Goal: Use online tool/utility: Utilize a website feature to perform a specific function

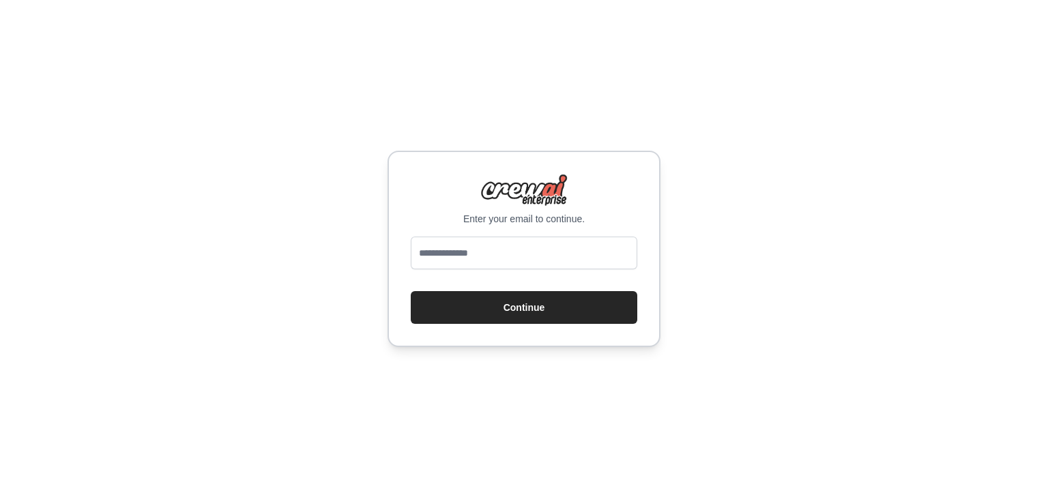
type input "**********"
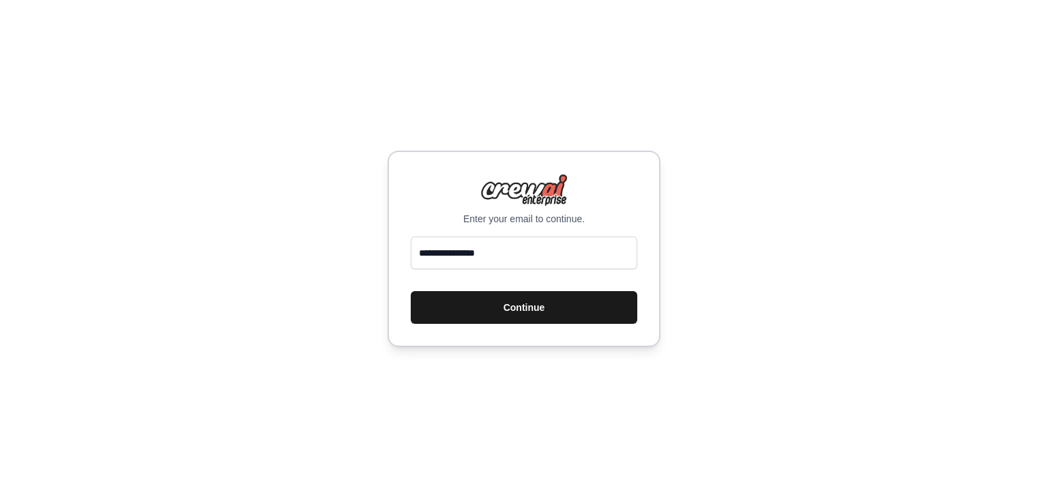
click at [514, 310] on button "Continue" at bounding box center [524, 307] width 226 height 33
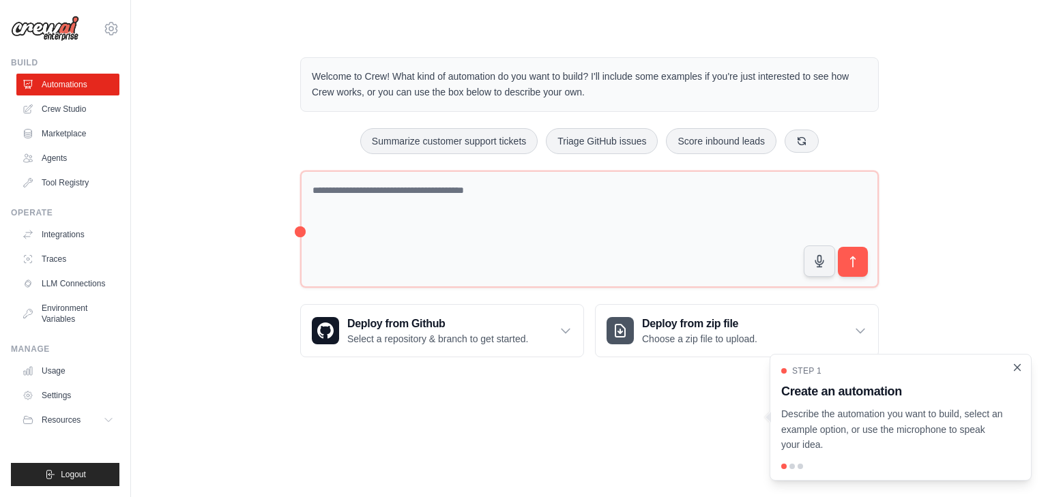
click at [1018, 366] on icon "Close walkthrough" at bounding box center [1017, 367] width 12 height 12
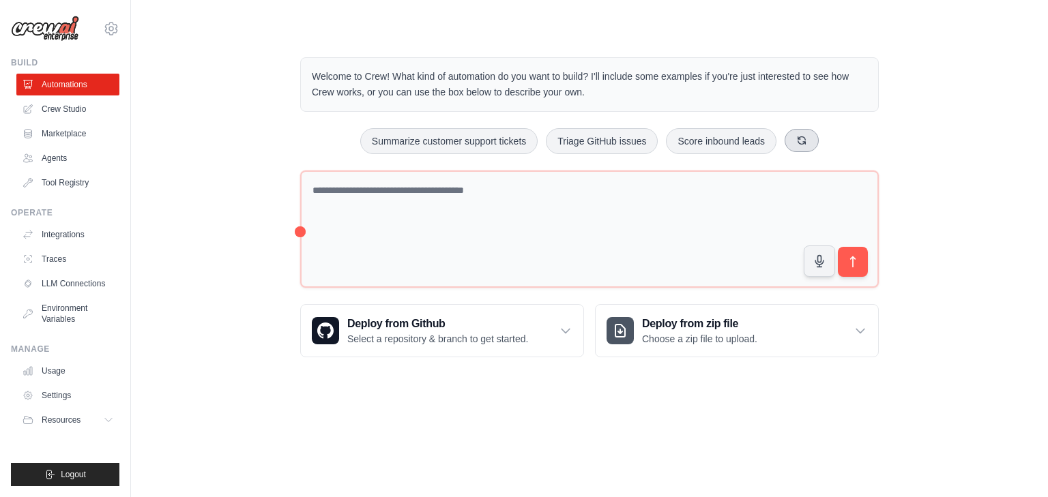
click at [807, 139] on icon at bounding box center [801, 140] width 11 height 11
click at [449, 147] on button "Automate social media posting" at bounding box center [412, 141] width 153 height 26
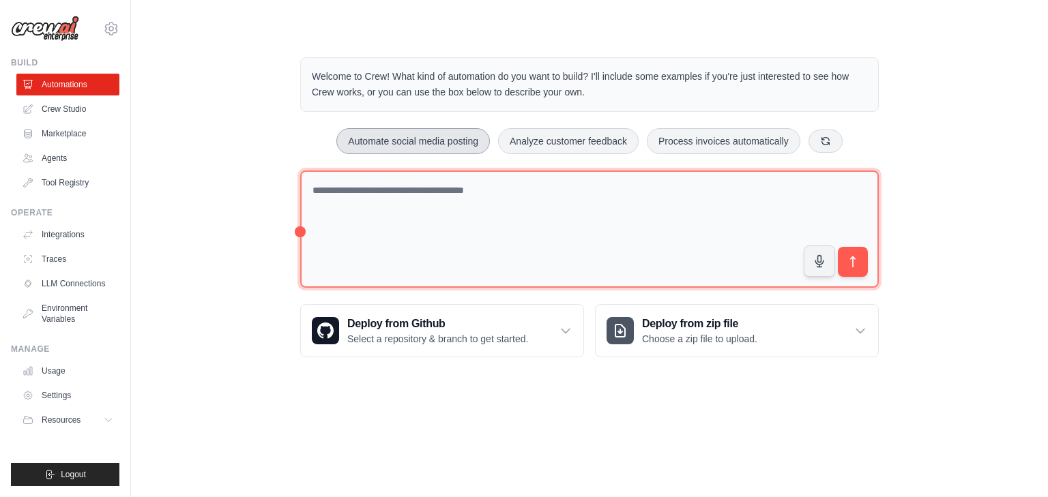
type textarea "**********"
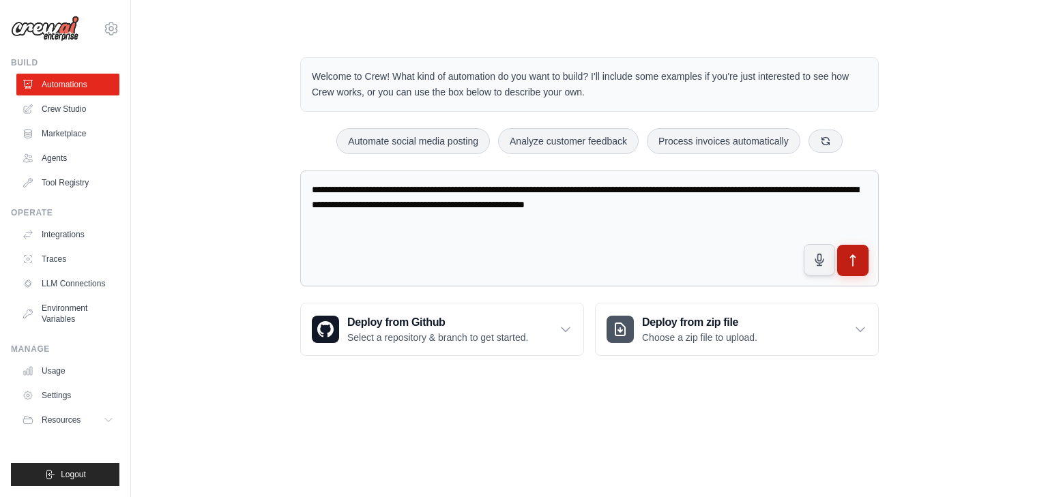
click at [856, 261] on icon "submit" at bounding box center [853, 261] width 14 height 14
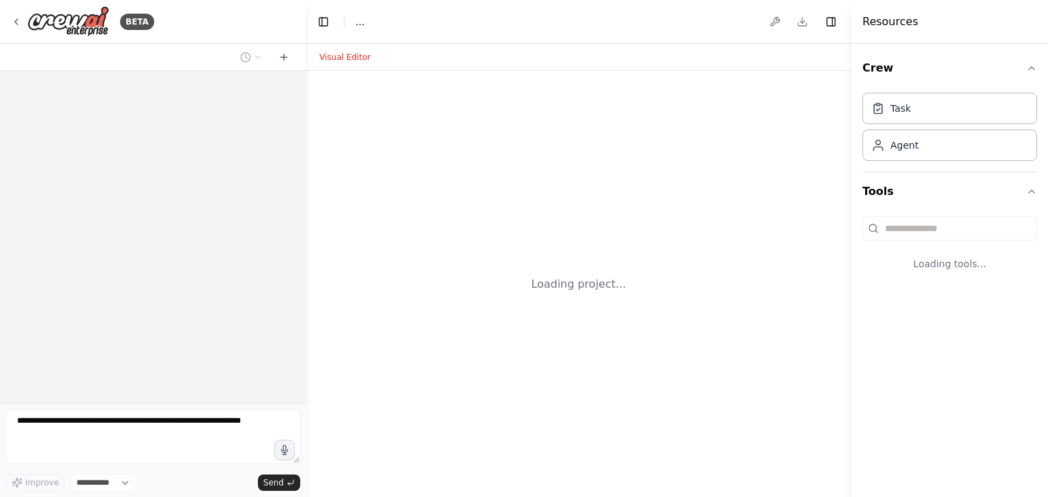
select select "****"
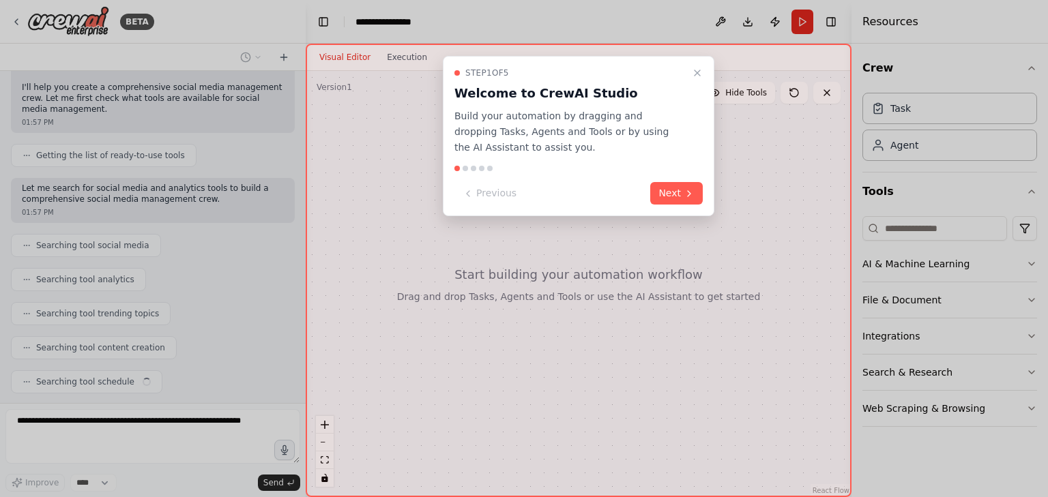
scroll to position [140, 0]
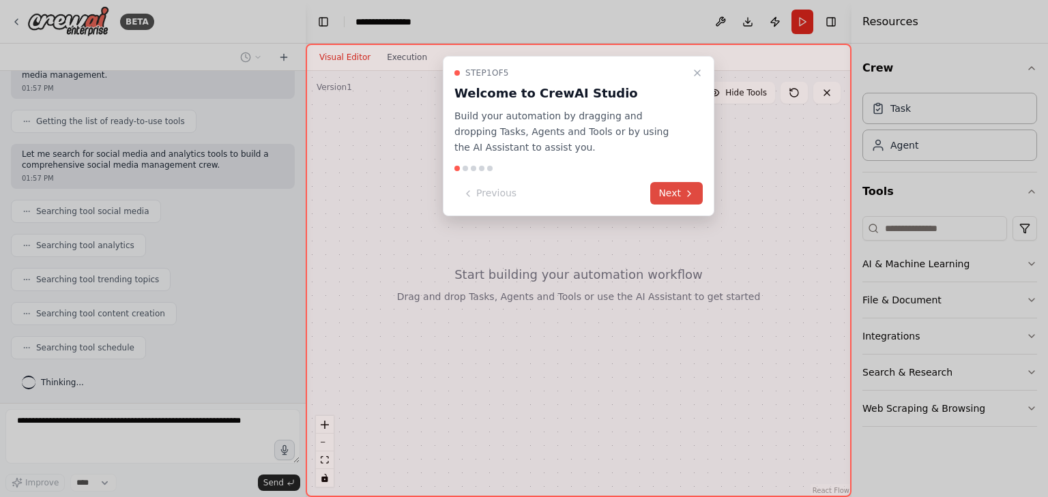
click at [677, 192] on button "Next" at bounding box center [676, 193] width 53 height 23
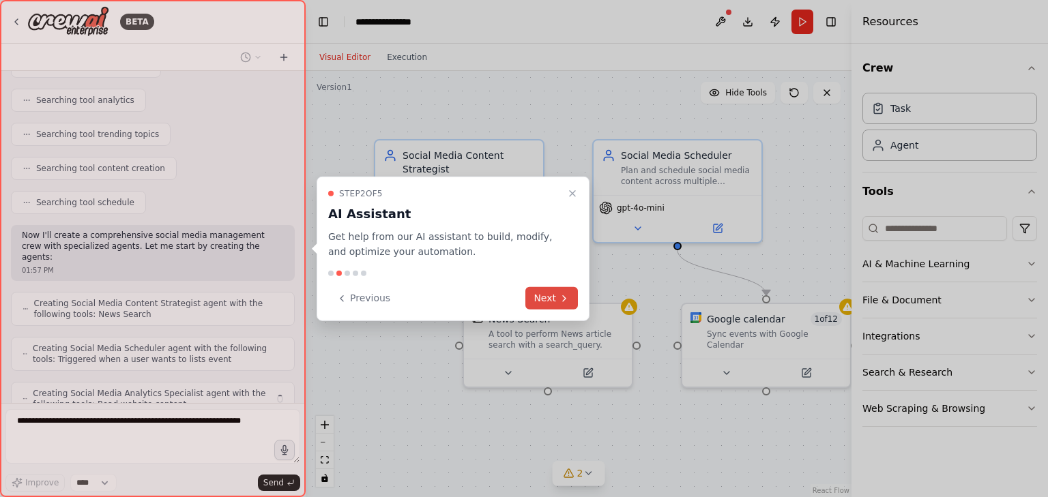
scroll to position [330, 0]
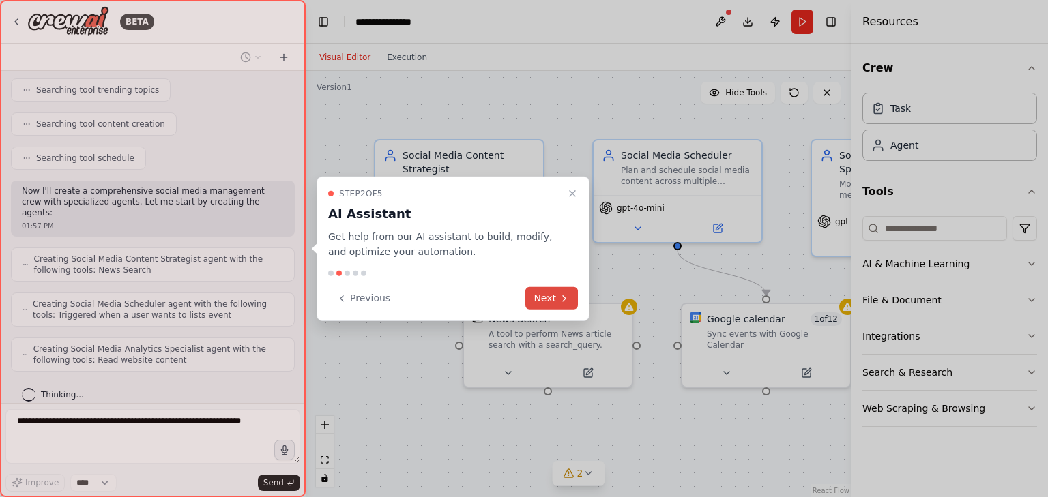
click at [549, 296] on button "Next" at bounding box center [551, 298] width 53 height 23
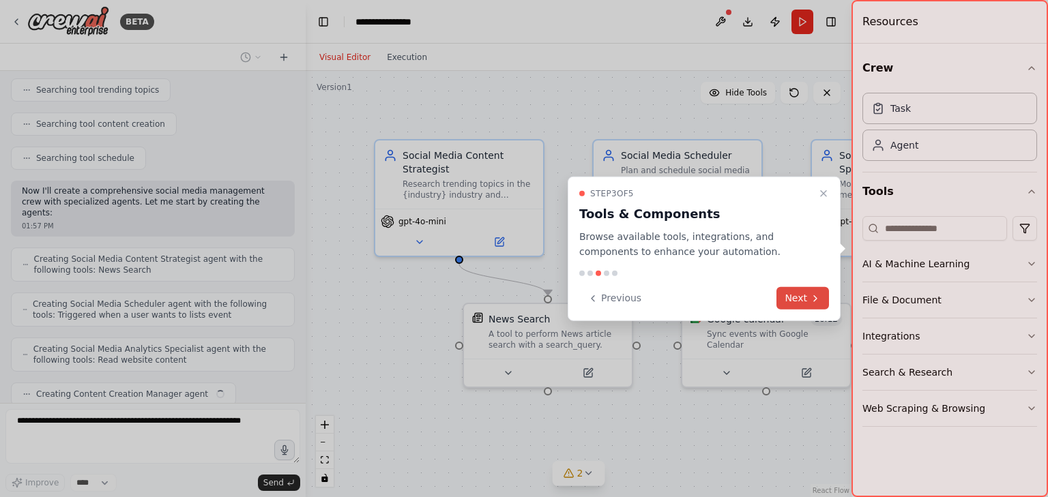
scroll to position [364, 0]
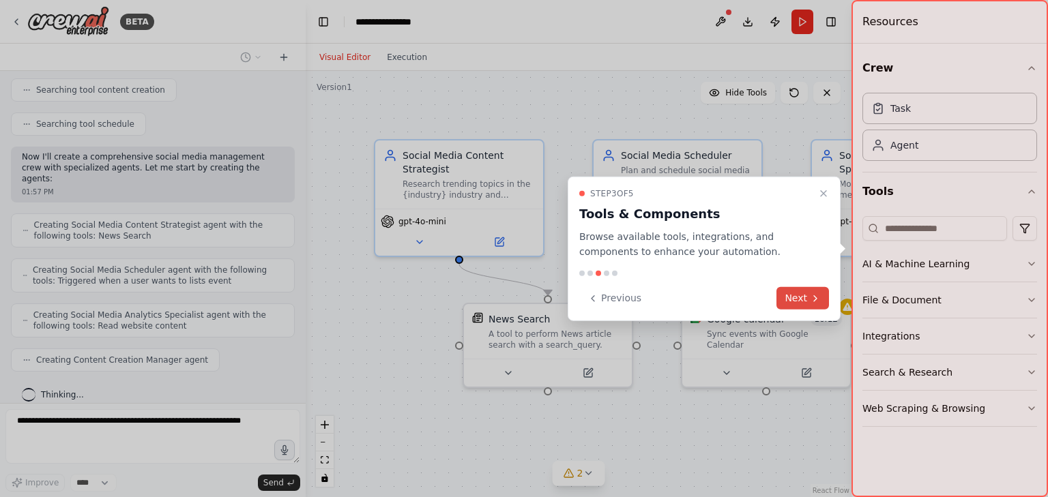
click at [810, 295] on icon at bounding box center [815, 298] width 11 height 11
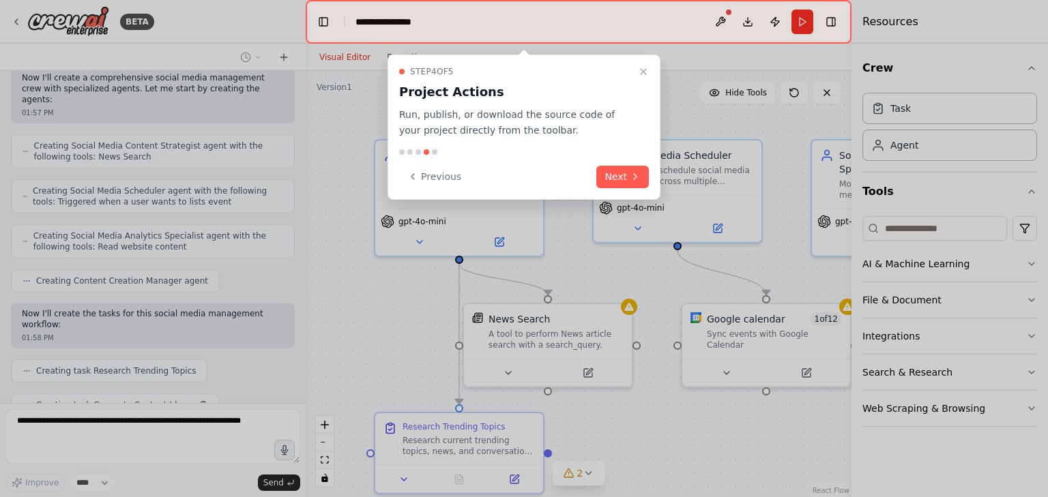
scroll to position [477, 0]
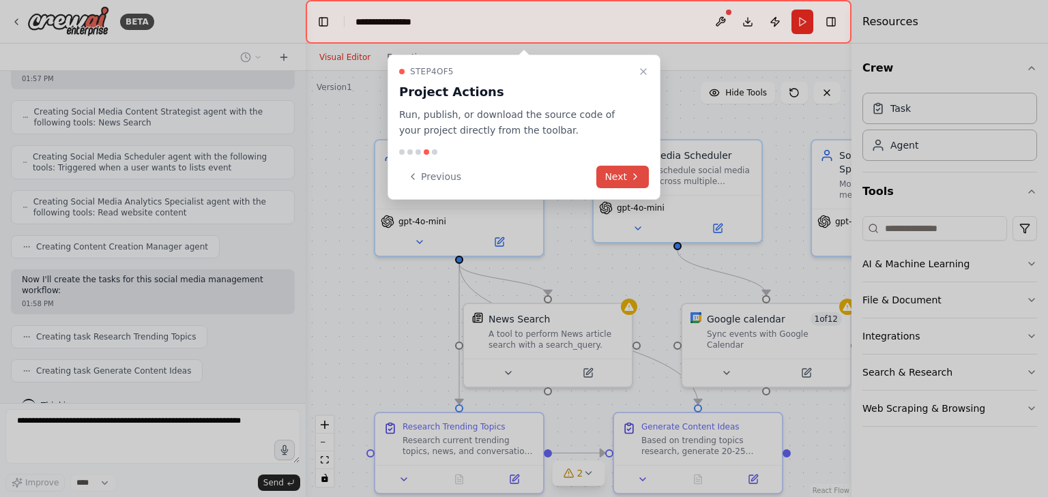
click at [621, 177] on button "Next" at bounding box center [622, 177] width 53 height 23
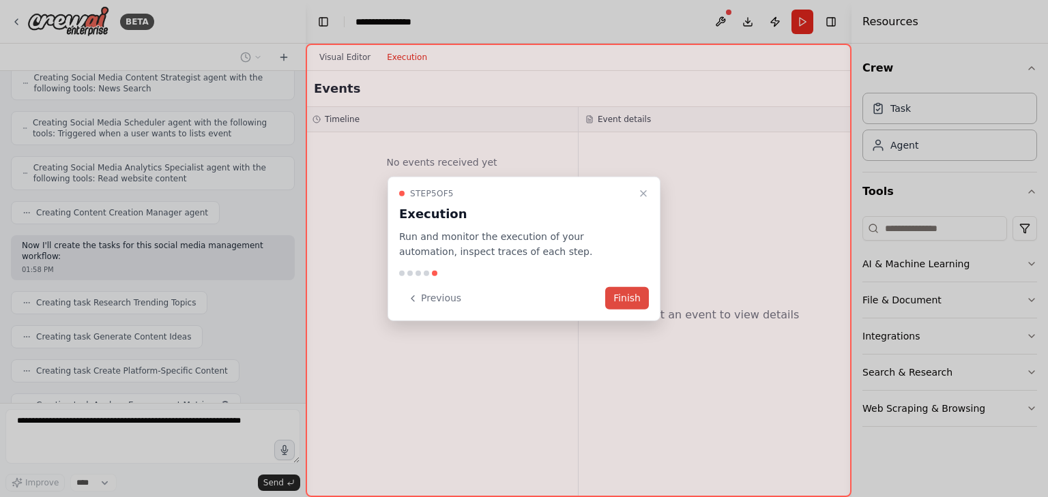
scroll to position [545, 0]
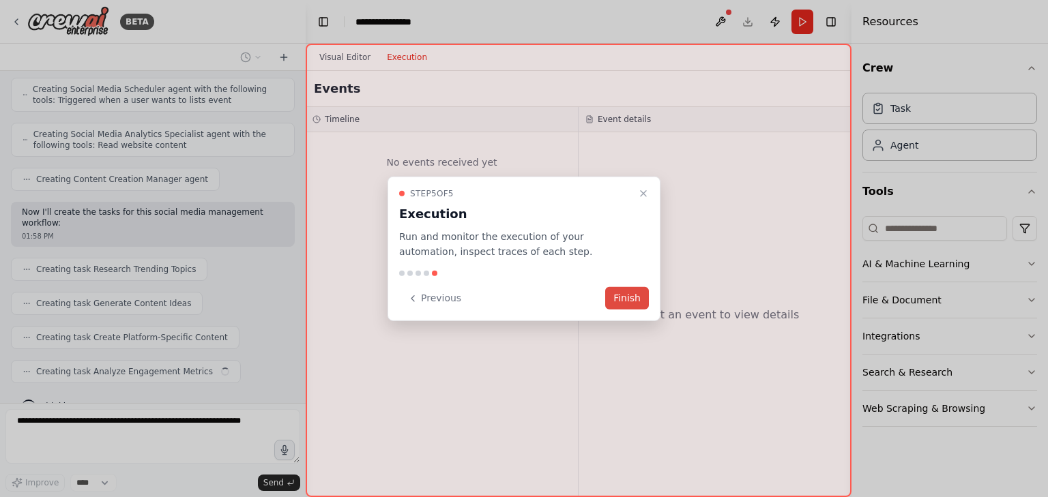
click at [629, 301] on button "Finish" at bounding box center [627, 298] width 44 height 23
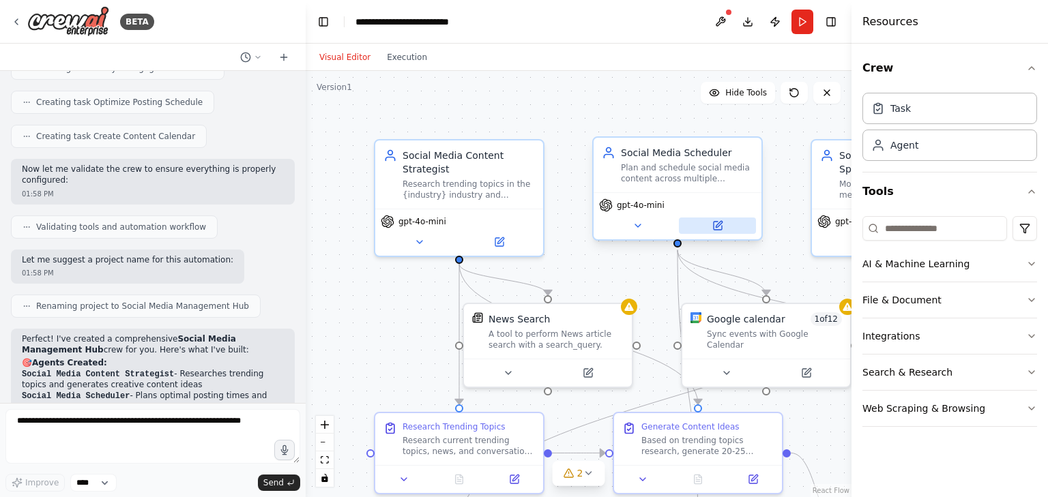
scroll to position [870, 0]
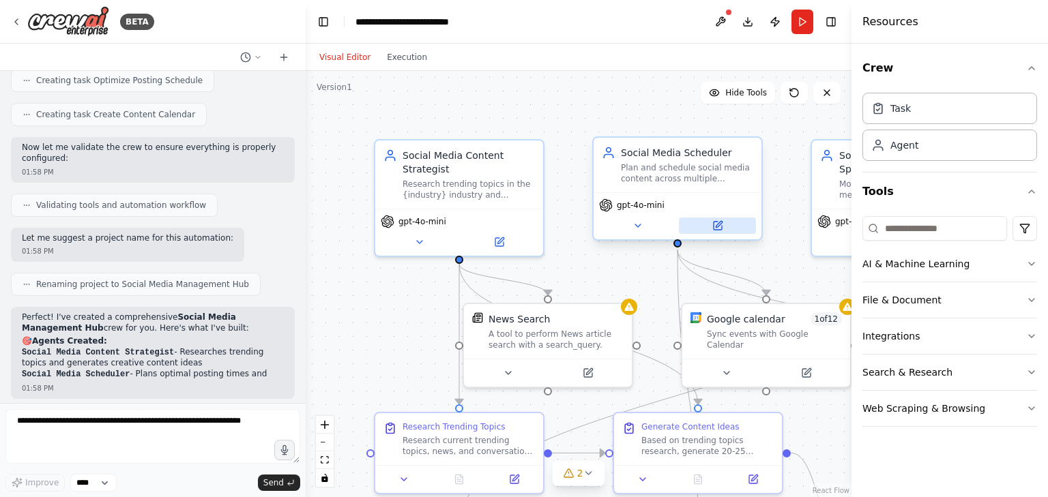
click at [716, 225] on icon at bounding box center [718, 224] width 6 height 6
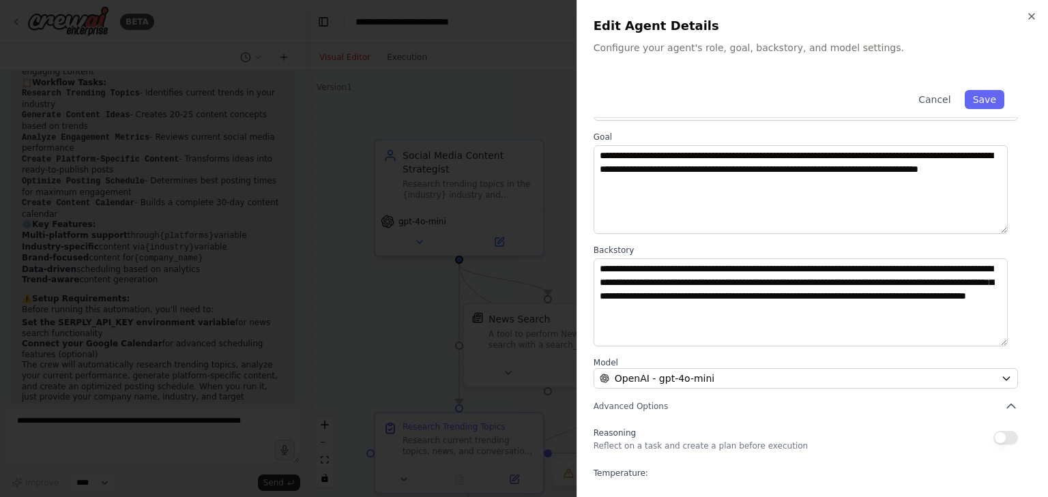
scroll to position [0, 0]
